Goal: Use online tool/utility: Utilize a website feature to perform a specific function

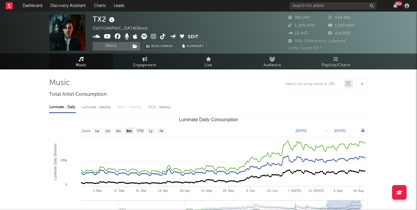
select select "6m"
click at [7, 4] on rect at bounding box center [9, 5] width 7 height 7
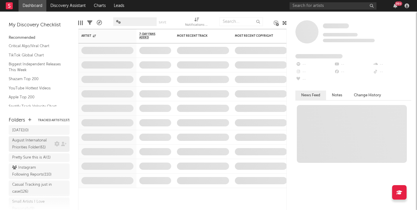
scroll to position [33, 0]
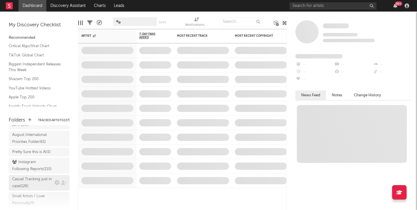
click at [39, 186] on div "Casual Tracking just in case ( 126 )" at bounding box center [32, 183] width 41 height 14
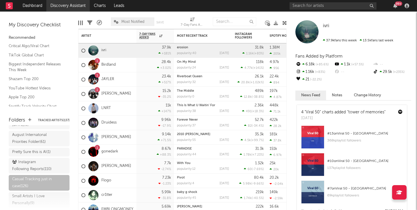
click at [47, 4] on link "Discovery Assistant" at bounding box center [67, 6] width 43 height 12
